Goal: Find specific page/section: Find specific page/section

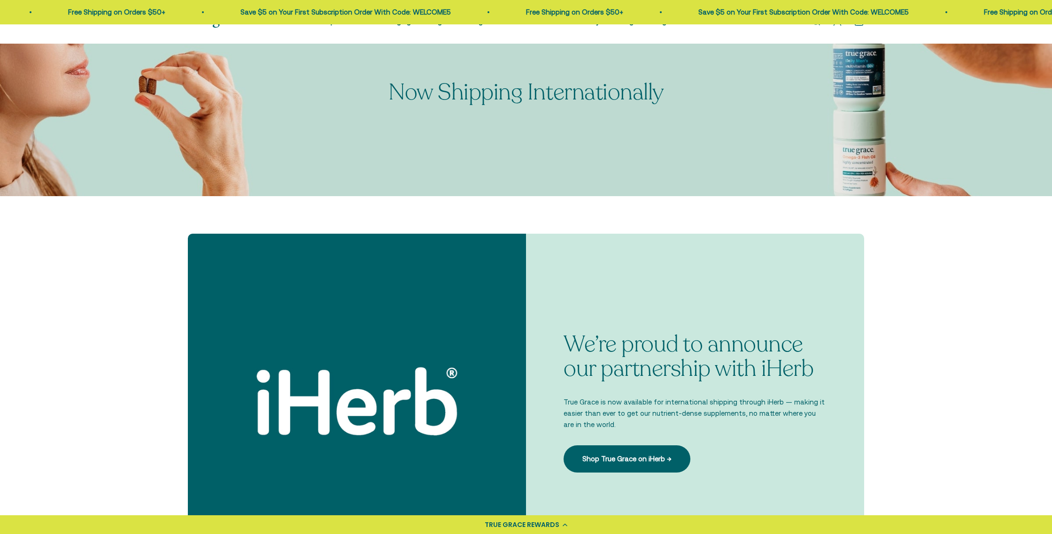
scroll to position [83, 0]
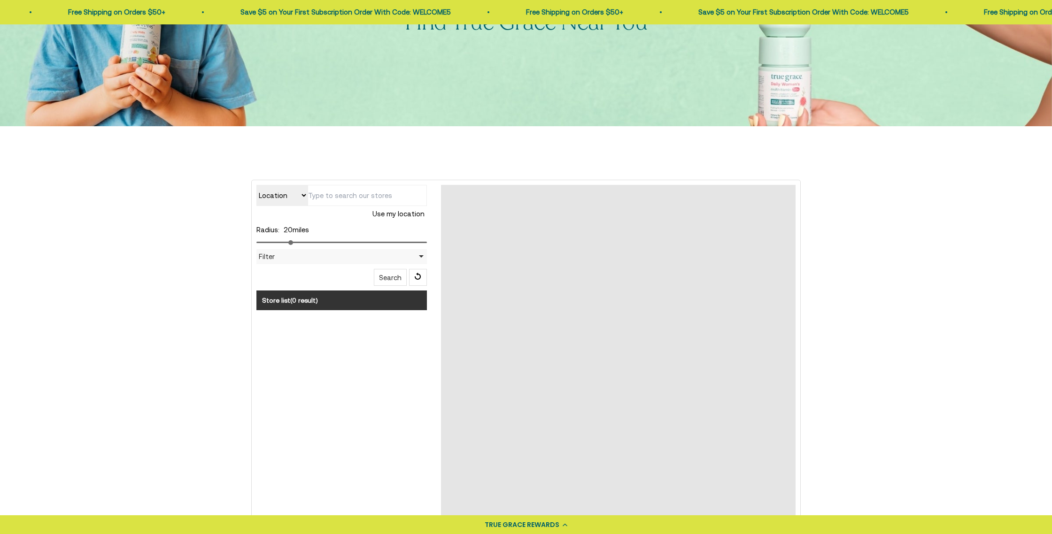
scroll to position [149, 0]
click at [419, 253] on div "Filter" at bounding box center [341, 255] width 170 height 15
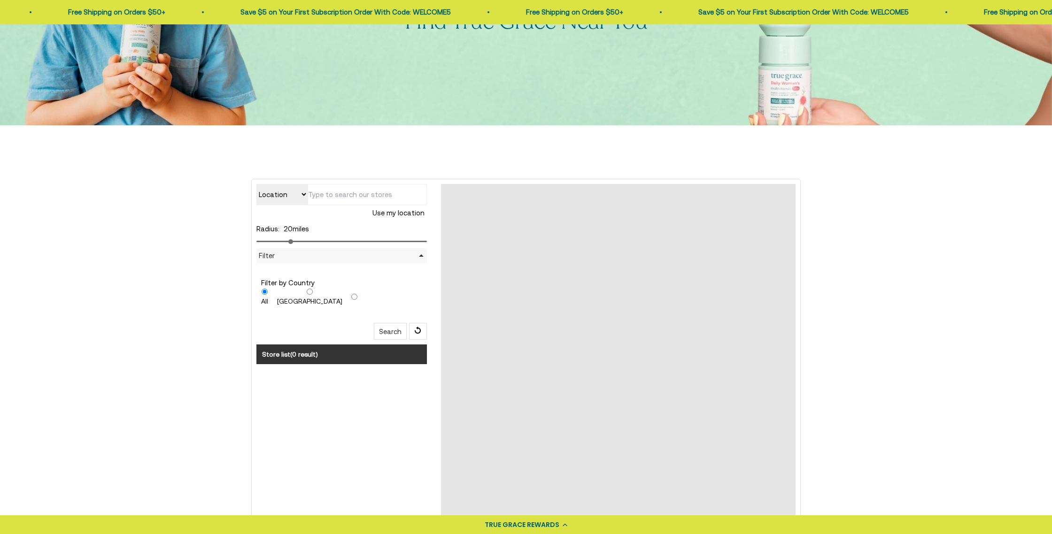
click at [351, 297] on input "radio" at bounding box center [354, 297] width 6 height 6
radio input "true"
click at [265, 289] on input "All" at bounding box center [264, 292] width 7 height 6
radio input "true"
click at [302, 200] on select "Location Store name" at bounding box center [281, 194] width 51 height 21
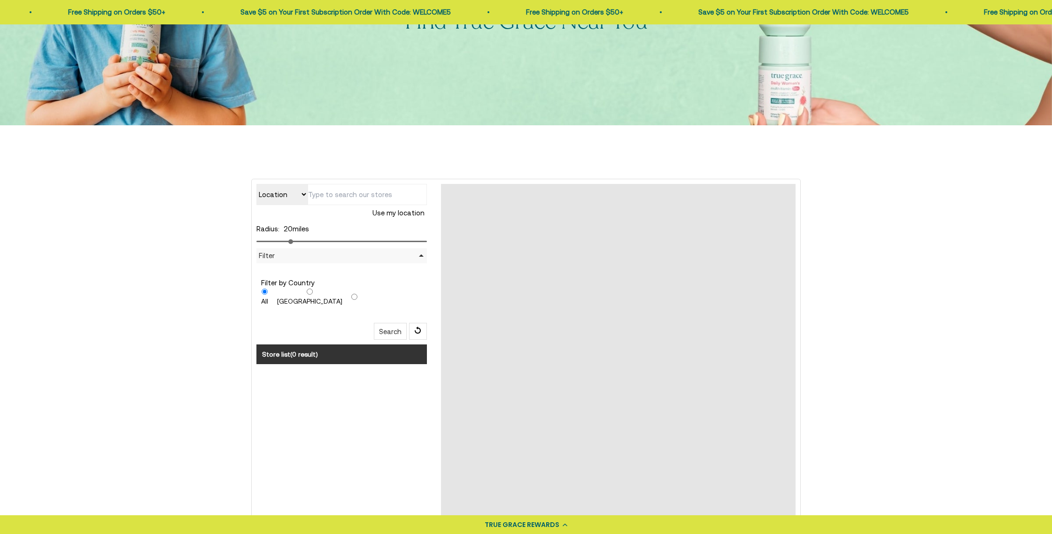
click at [299, 292] on input "United States" at bounding box center [309, 292] width 65 height 6
radio input "true"
click at [351, 299] on input "radio" at bounding box center [354, 297] width 6 height 6
radio input "true"
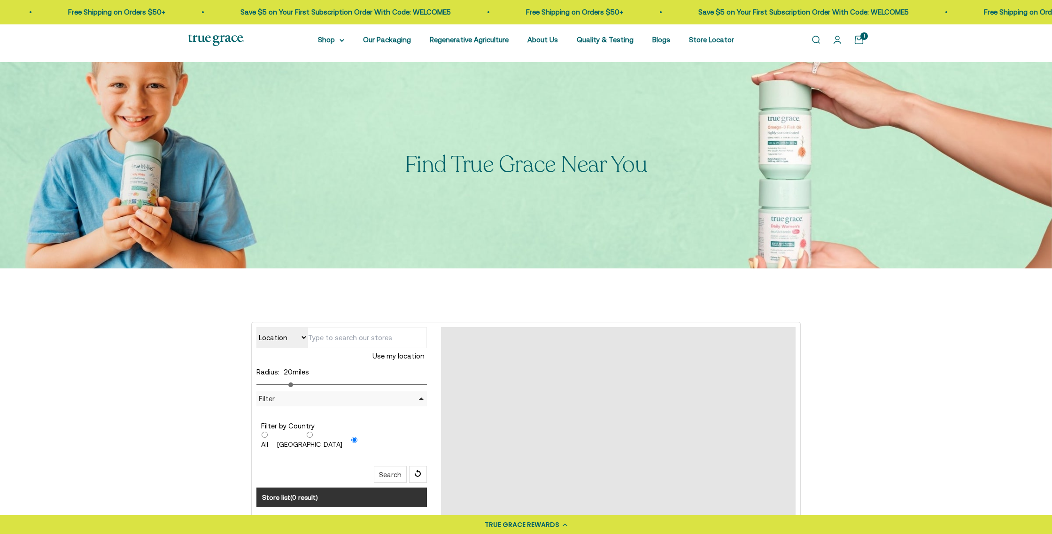
scroll to position [4, 0]
